Goal: Information Seeking & Learning: Learn about a topic

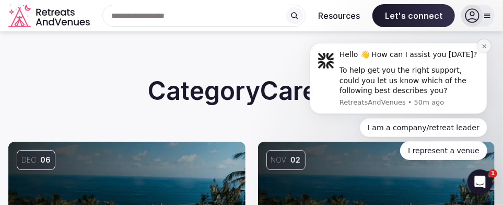
click at [481, 50] on button "Dismiss notification" at bounding box center [484, 46] width 14 height 14
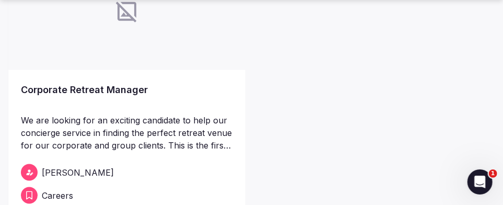
scroll to position [497, 0]
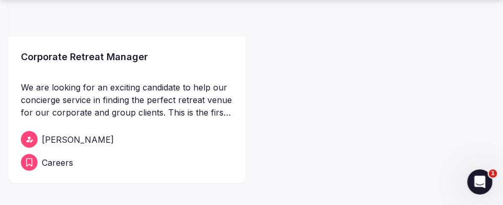
click at [115, 61] on link "Corporate Retreat Manager" at bounding box center [127, 64] width 212 height 29
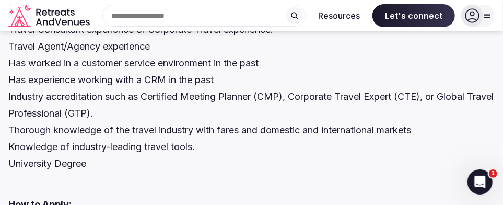
scroll to position [1388, 0]
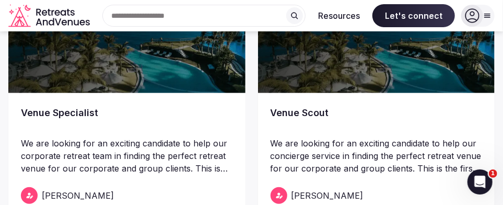
scroll to position [145, 0]
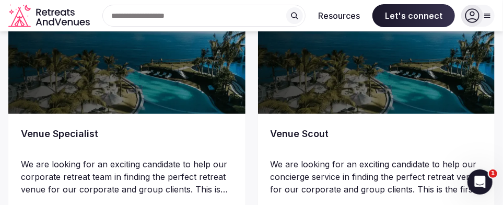
click at [126, 89] on img at bounding box center [126, 55] width 237 height 117
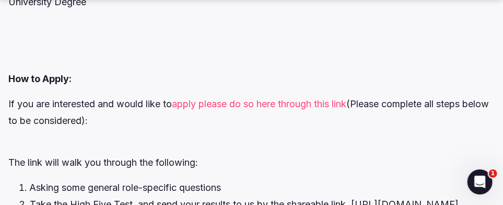
scroll to position [2093, 0]
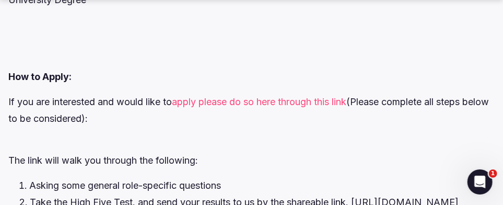
click at [199, 101] on link "apply please do so here through this link" at bounding box center [259, 102] width 174 height 11
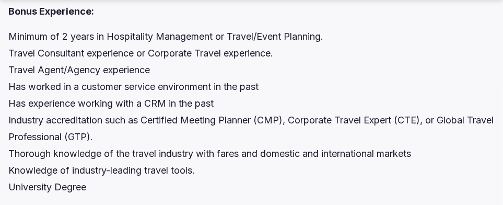
scroll to position [1927, 0]
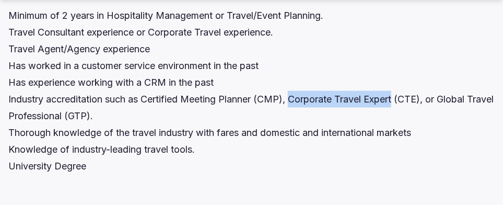
drag, startPoint x: 399, startPoint y: 98, endPoint x: 295, endPoint y: 99, distance: 104.4
click at [295, 99] on p "Minimum of 2 years in Hospitality Management or Travel/Event Planning. Travel C…" at bounding box center [251, 90] width 486 height 167
copy p "Corporate Travel Expert"
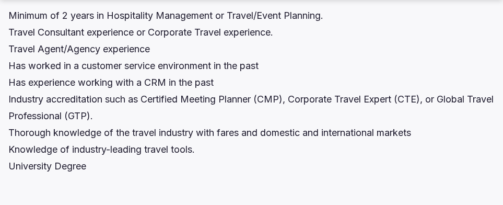
click at [217, 54] on p "Minimum of 2 years in Hospitality Management or Travel/Event Planning. Travel C…" at bounding box center [251, 90] width 486 height 167
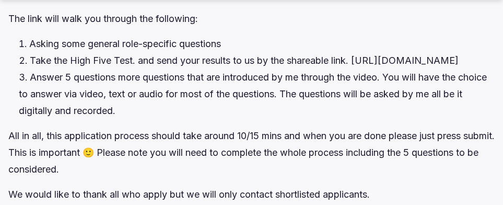
scroll to position [2239, 0]
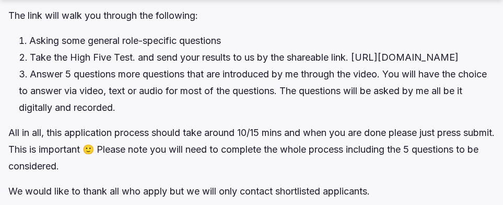
drag, startPoint x: 452, startPoint y: 58, endPoint x: 390, endPoint y: 59, distance: 62.1
click at [390, 59] on li "Take the High Five Test. and send your results to us by the shareable link. [UR…" at bounding box center [257, 57] width 476 height 17
copy li "high5test.com"
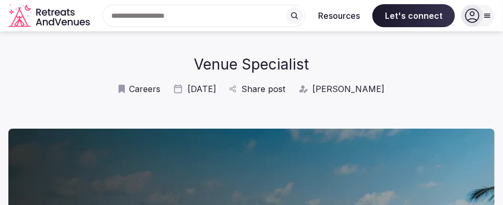
scroll to position [20, 0]
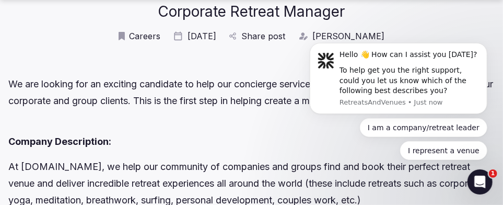
scroll to position [103, 0]
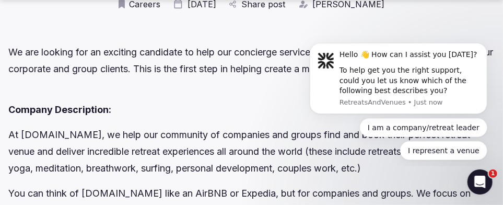
click at [219, 87] on div at bounding box center [251, 94] width 486 height 16
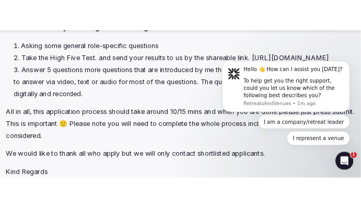
scroll to position [1927, 0]
